Goal: Information Seeking & Learning: Learn about a topic

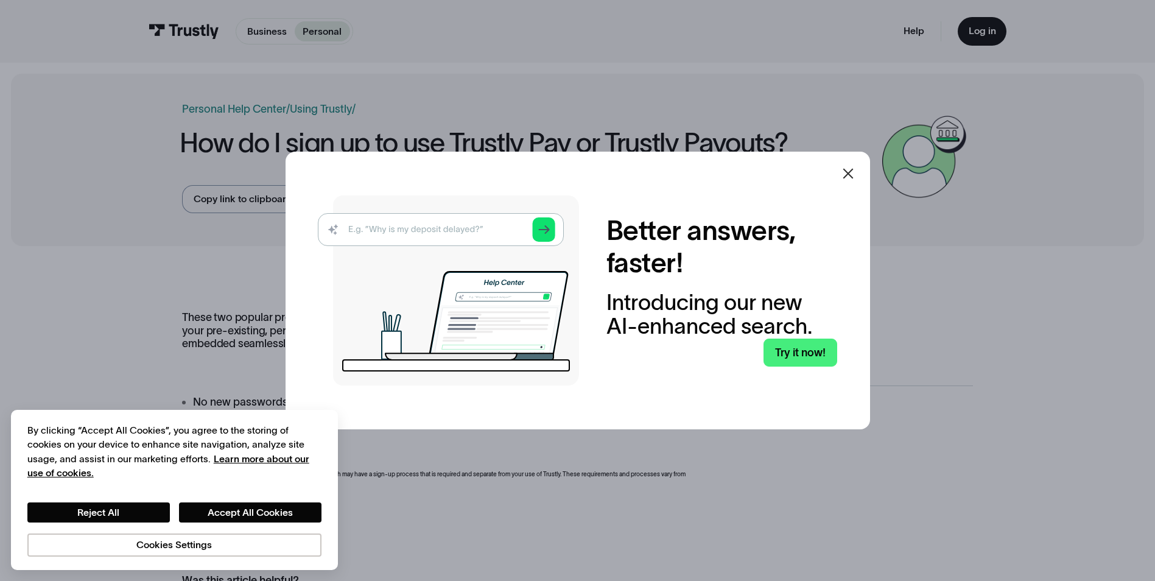
click at [853, 171] on icon at bounding box center [847, 174] width 10 height 10
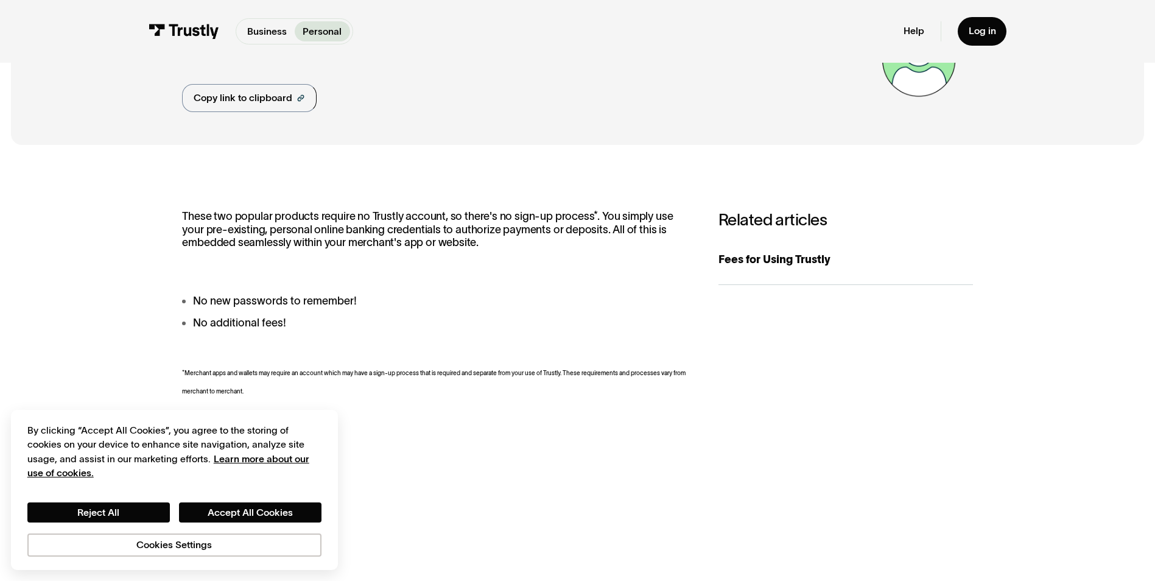
scroll to position [122, 0]
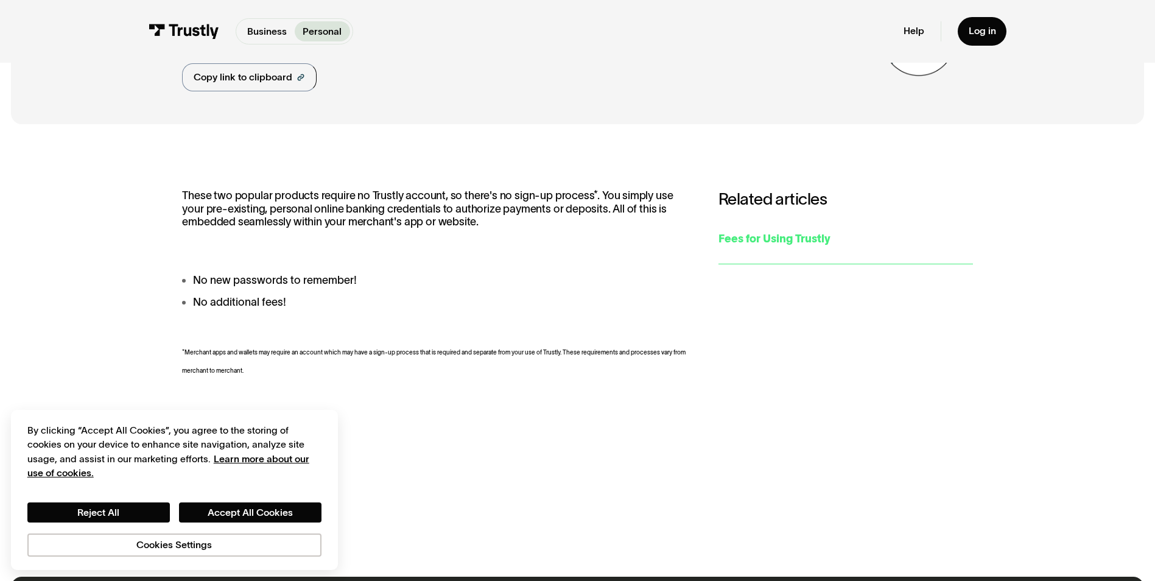
click at [778, 236] on div "Fees for Using Trustly" at bounding box center [845, 239] width 254 height 16
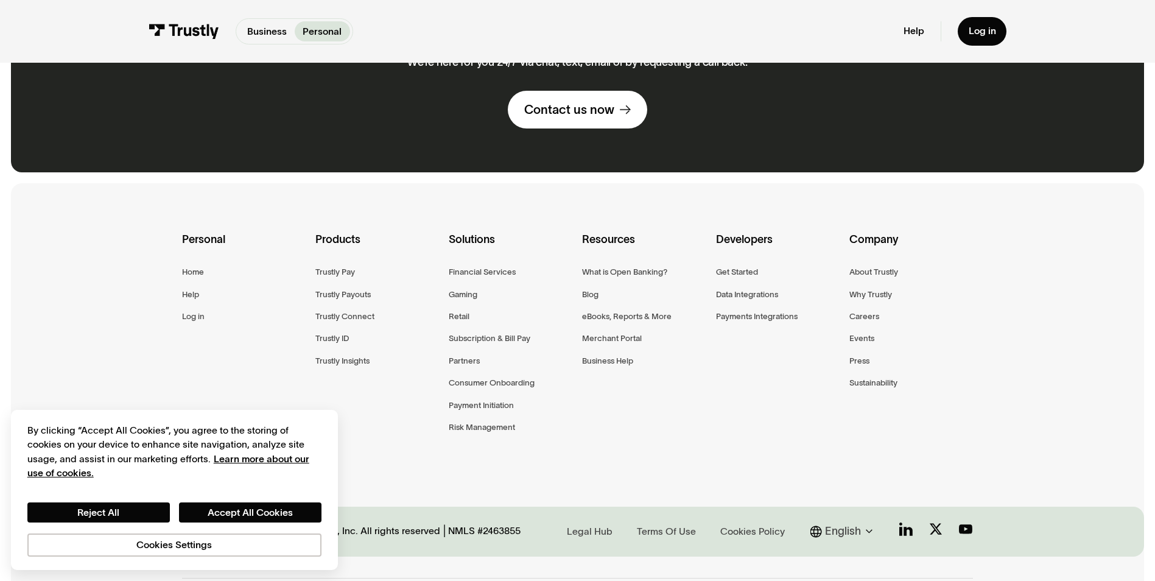
scroll to position [762, 0]
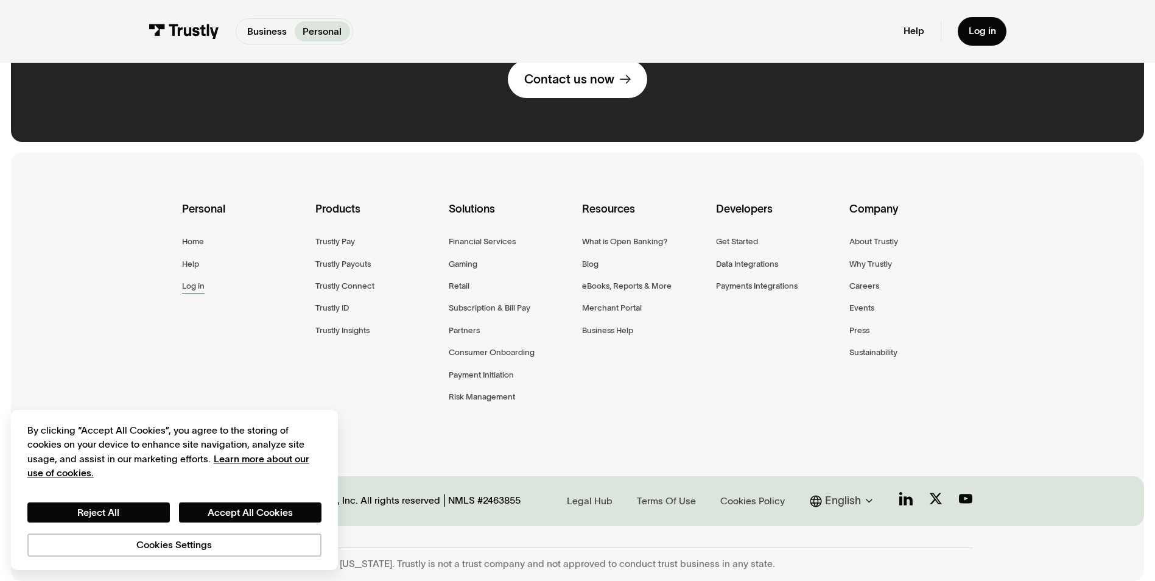
click at [183, 285] on div "Log in" at bounding box center [193, 286] width 23 height 14
